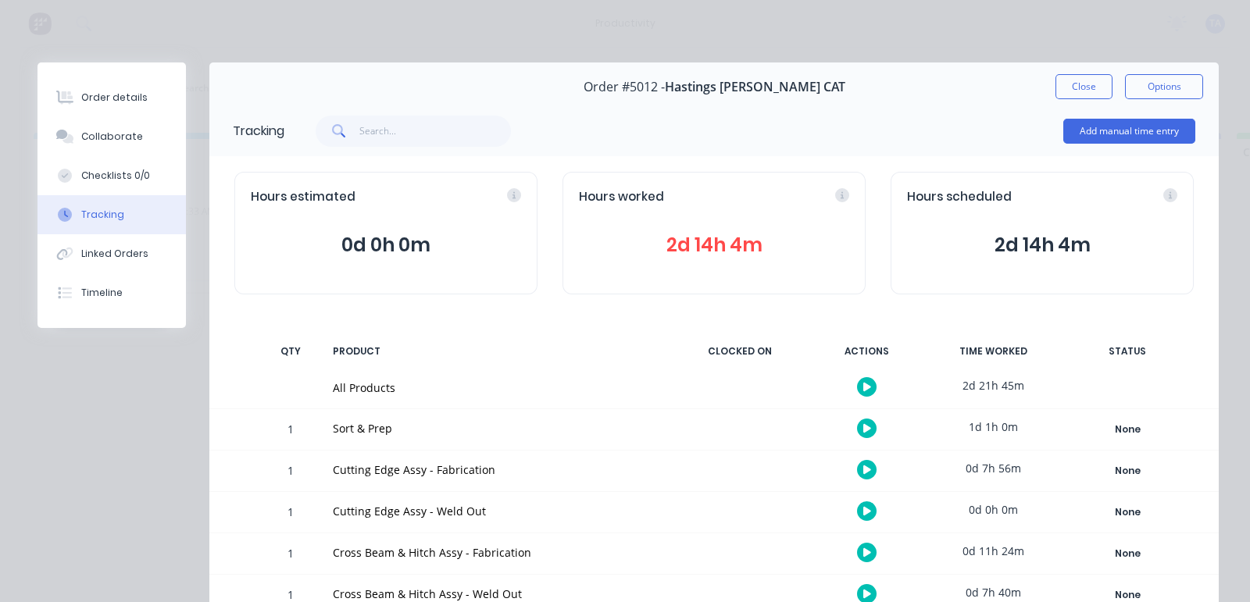
scroll to position [183, 0]
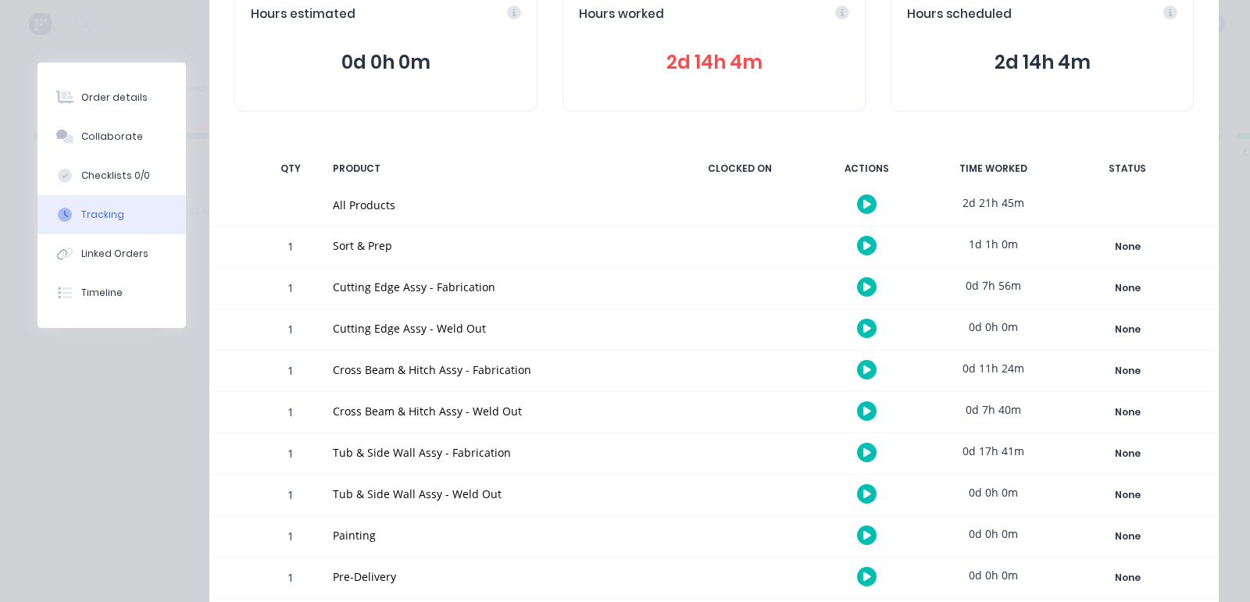
click at [857, 412] on button at bounding box center [867, 412] width 20 height 20
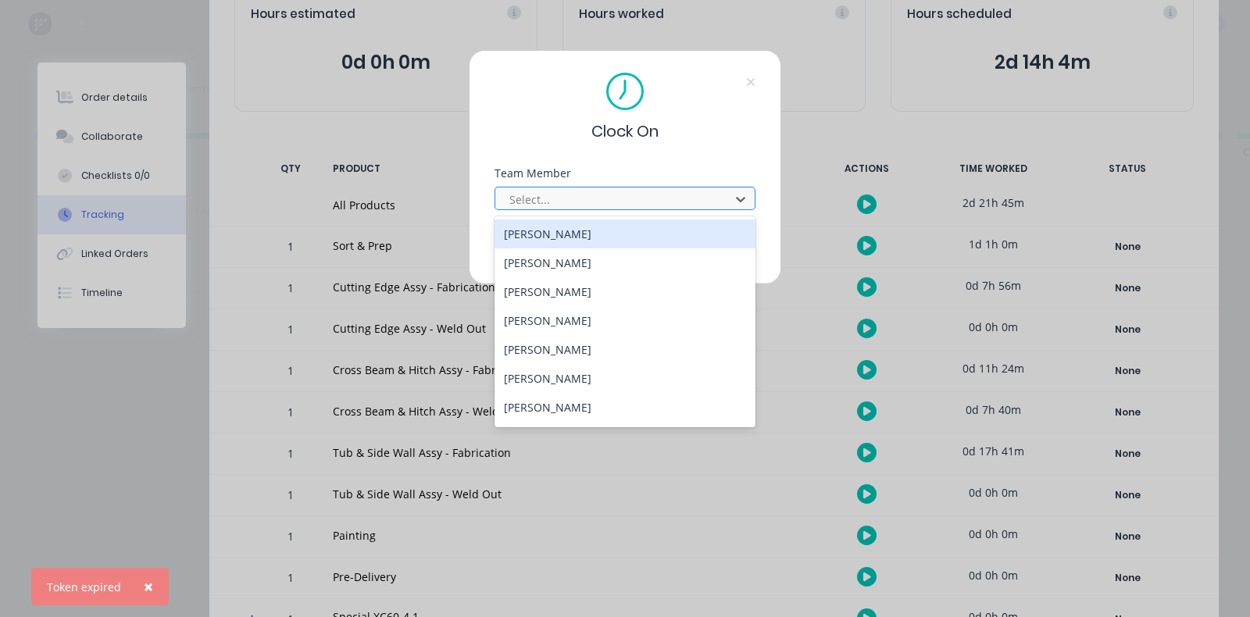
click at [565, 202] on div at bounding box center [615, 200] width 214 height 20
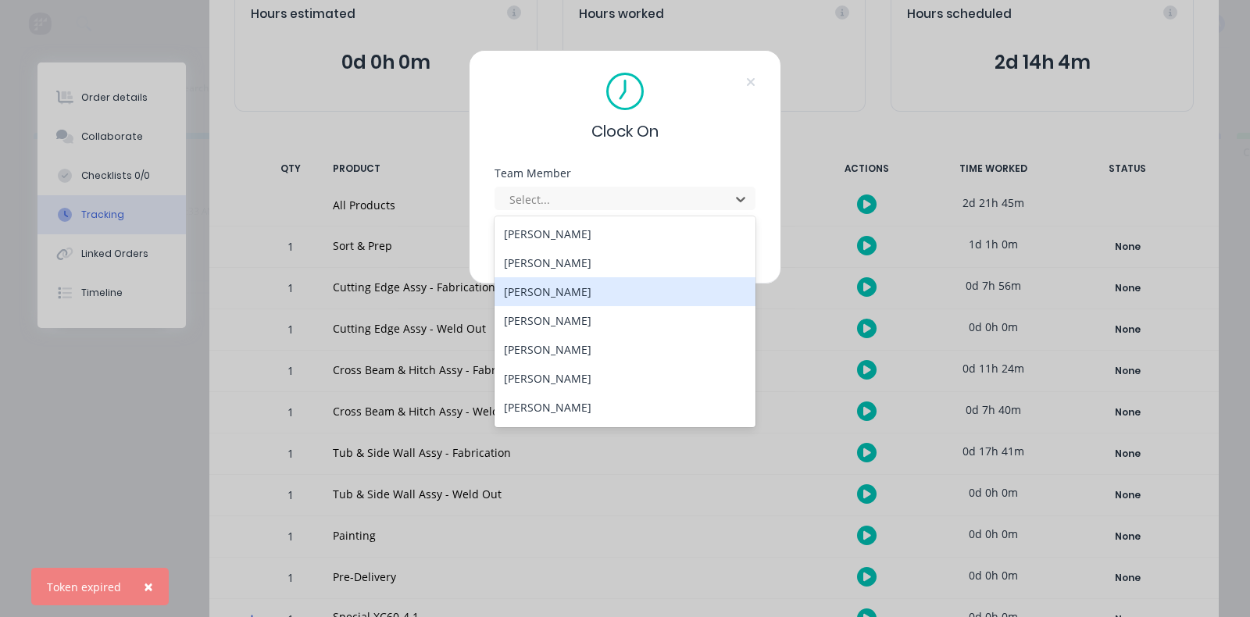
click at [567, 289] on div "[PERSON_NAME]" at bounding box center [625, 291] width 261 height 29
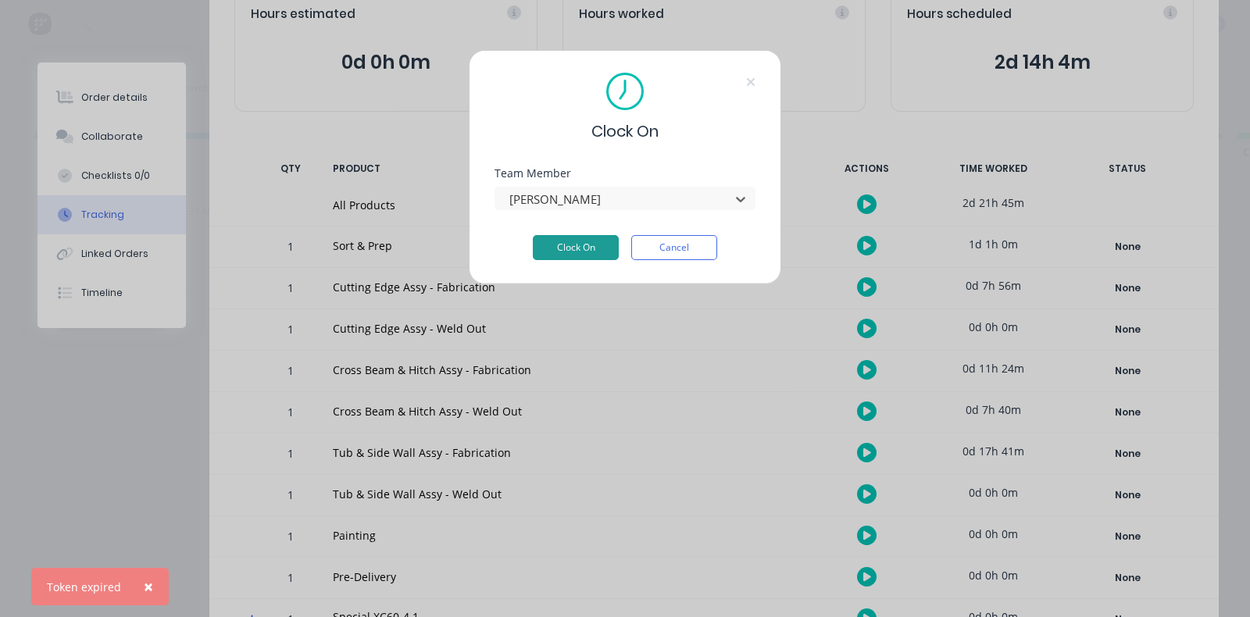
click at [578, 240] on button "Clock On" at bounding box center [576, 247] width 86 height 25
click at [753, 85] on icon at bounding box center [750, 82] width 9 height 12
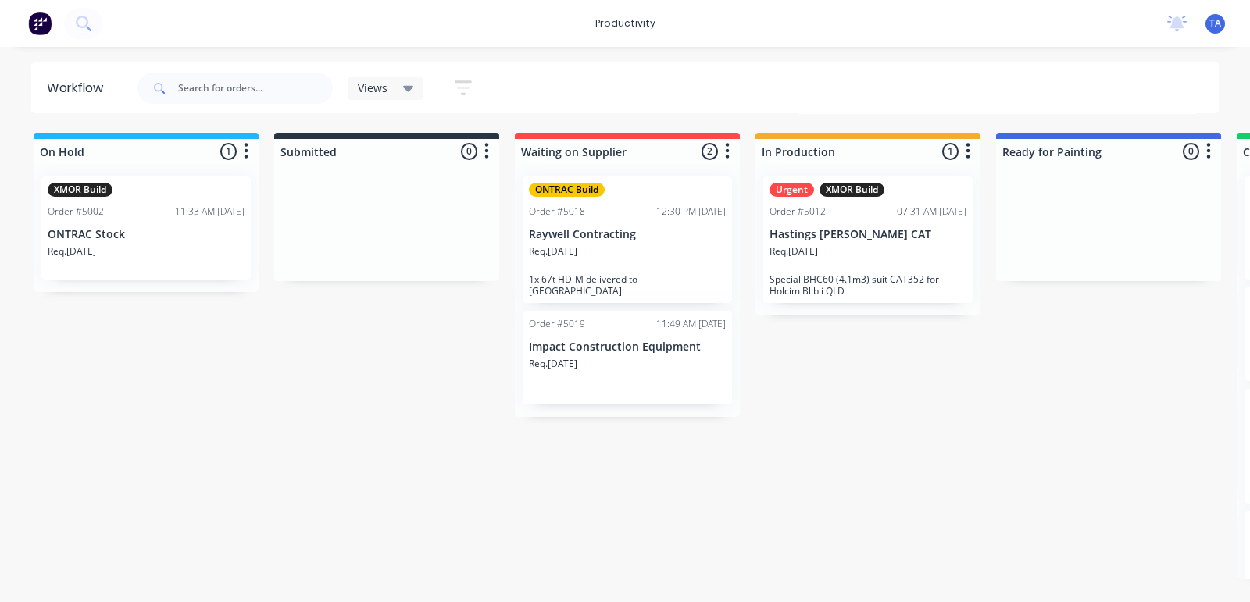
click at [816, 228] on p "Hastings [PERSON_NAME] CAT" at bounding box center [868, 234] width 197 height 13
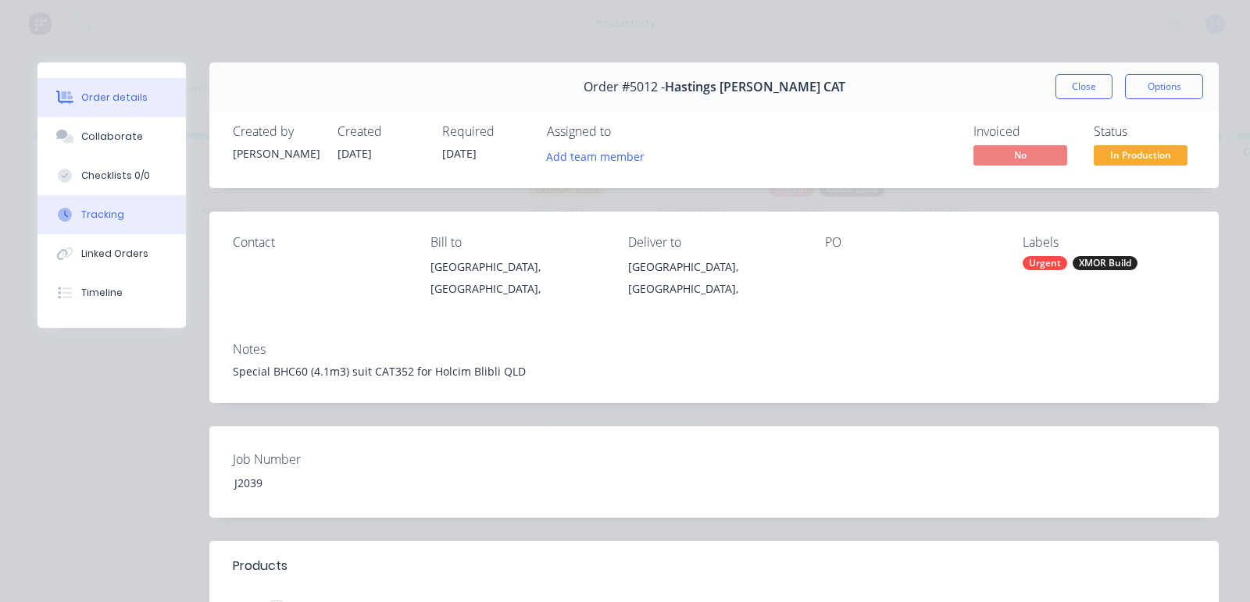
click at [112, 216] on div "Tracking" at bounding box center [102, 215] width 43 height 14
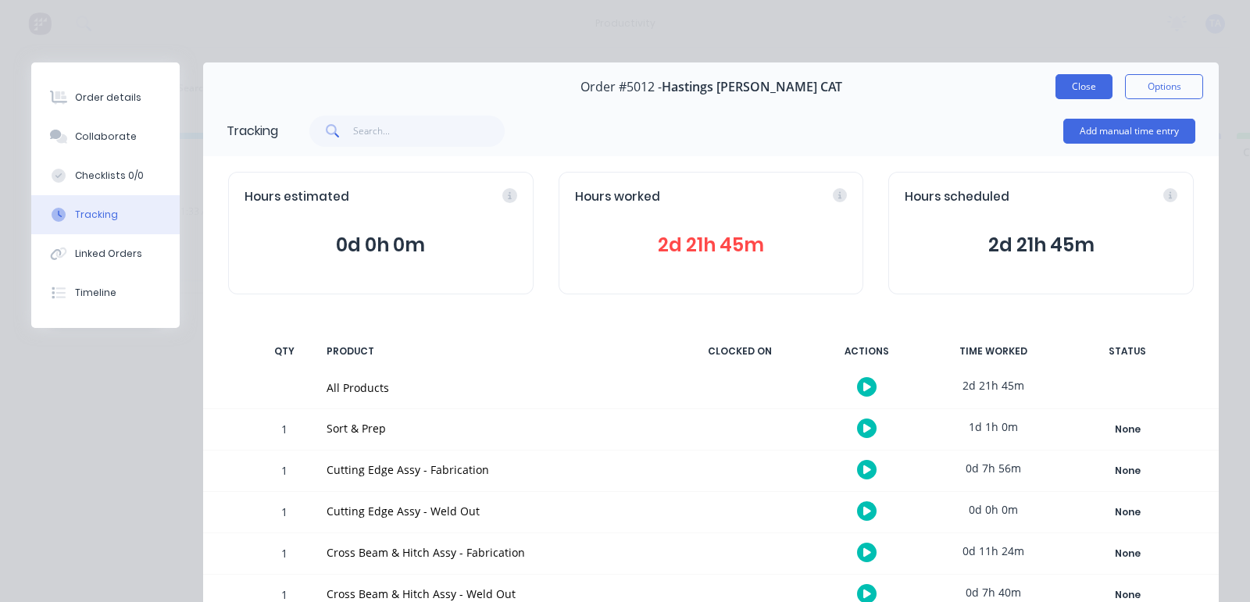
click at [1084, 87] on button "Close" at bounding box center [1083, 86] width 57 height 25
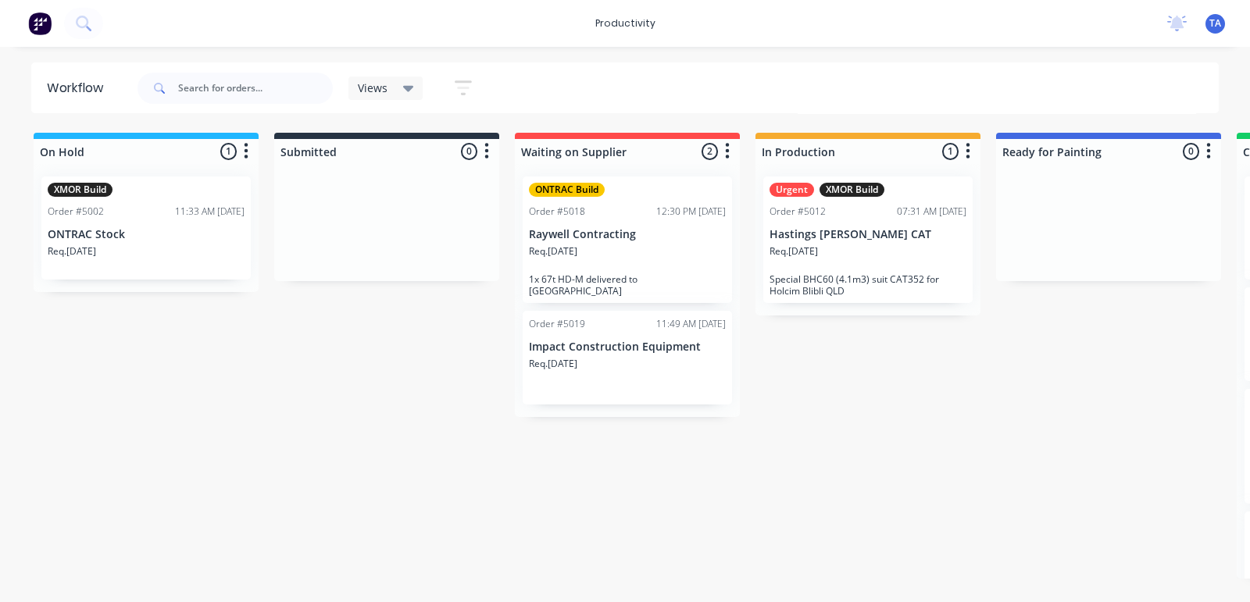
click at [882, 232] on p "Hastings [PERSON_NAME] CAT" at bounding box center [868, 234] width 197 height 13
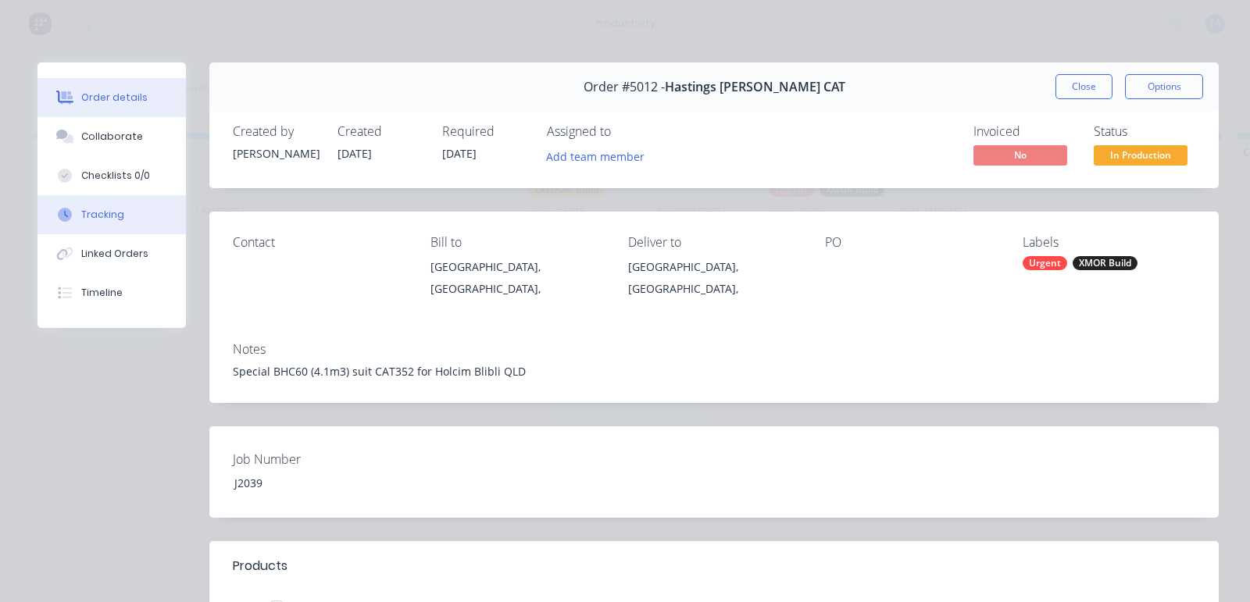
click at [84, 209] on div "Tracking" at bounding box center [102, 215] width 43 height 14
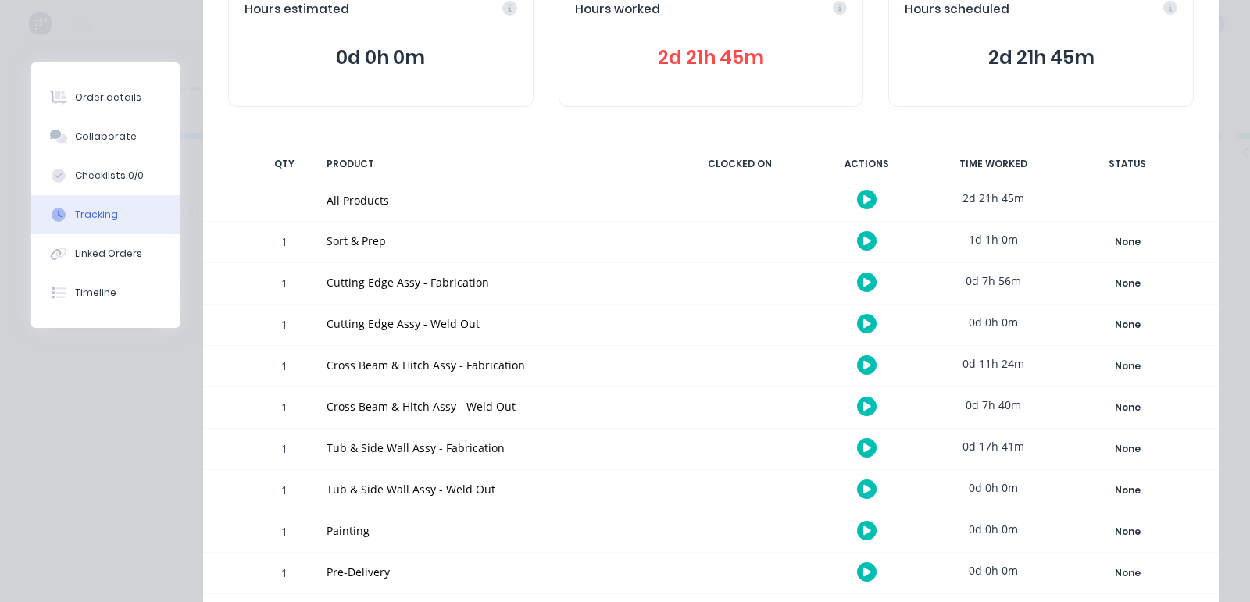
scroll to position [195, 0]
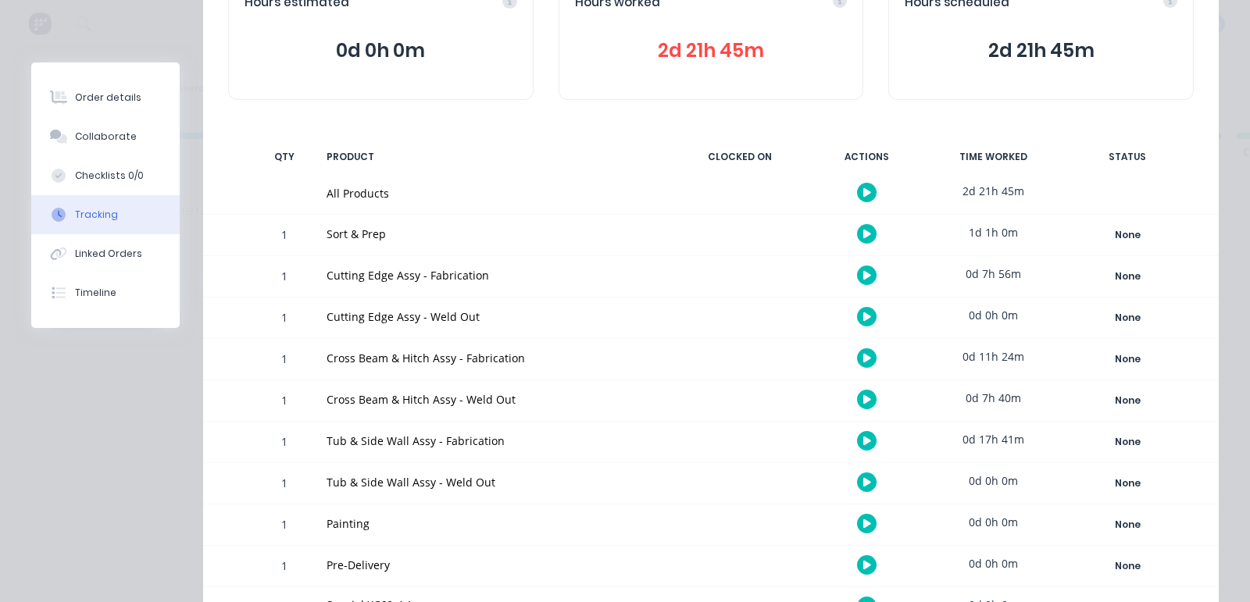
click at [857, 392] on button at bounding box center [867, 400] width 20 height 20
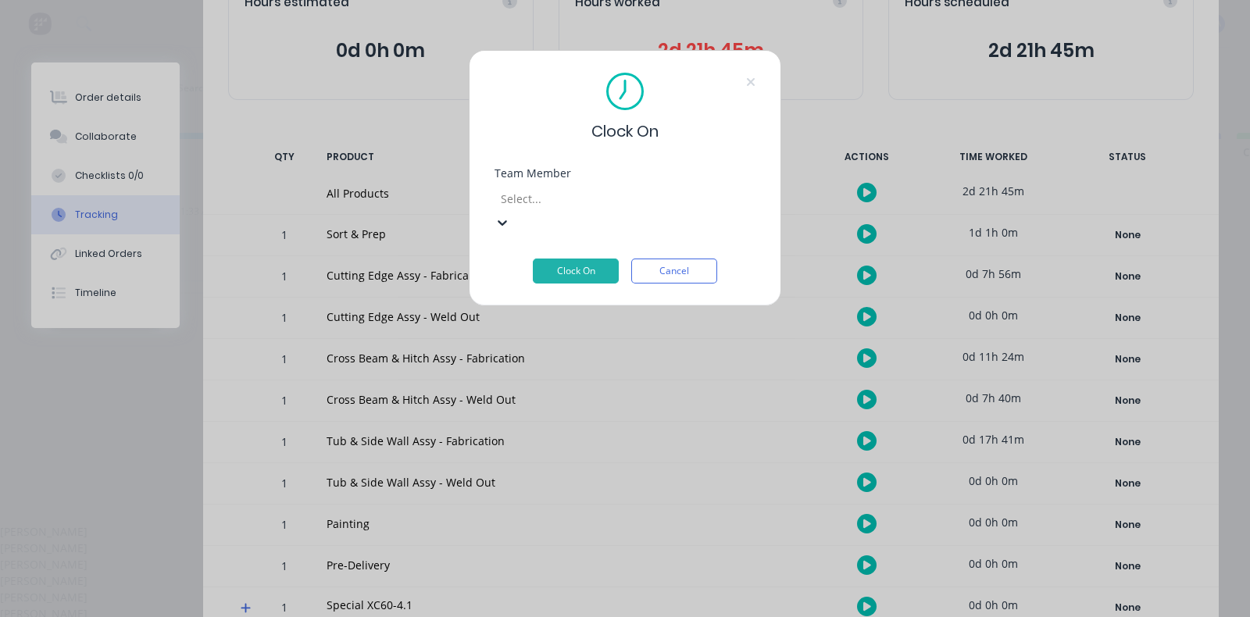
click at [602, 199] on div at bounding box center [611, 199] width 225 height 20
click at [570, 556] on div "[PERSON_NAME]" at bounding box center [625, 564] width 1250 height 16
click at [573, 259] on button "Clock On" at bounding box center [576, 271] width 86 height 25
